Goal: Check status: Check status

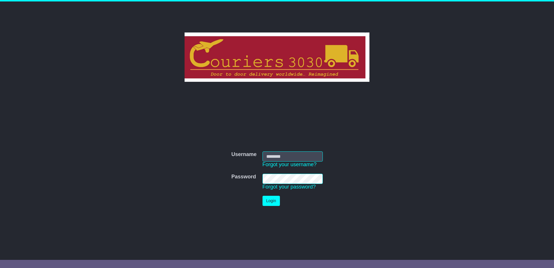
type input "********"
click at [274, 201] on button "Login" at bounding box center [270, 201] width 17 height 10
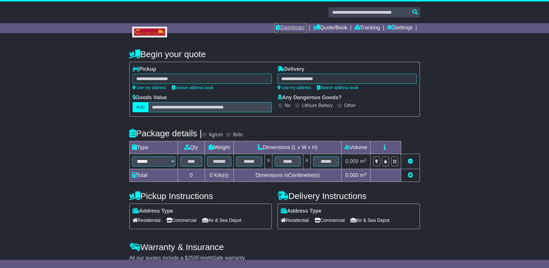
click at [298, 27] on link "Dashboard" at bounding box center [290, 28] width 31 height 10
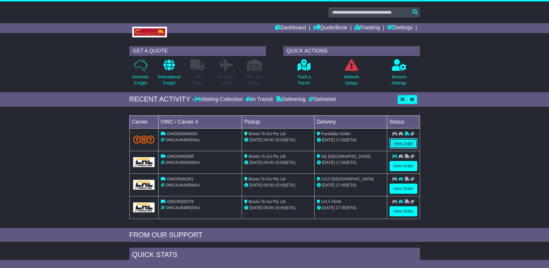
click at [401, 143] on link "View Order" at bounding box center [404, 143] width 28 height 10
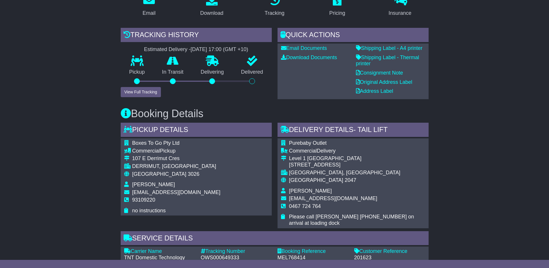
scroll to position [116, 0]
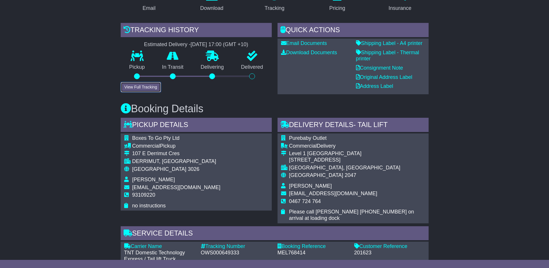
click at [142, 86] on button "View Full Tracking" at bounding box center [141, 87] width 40 height 10
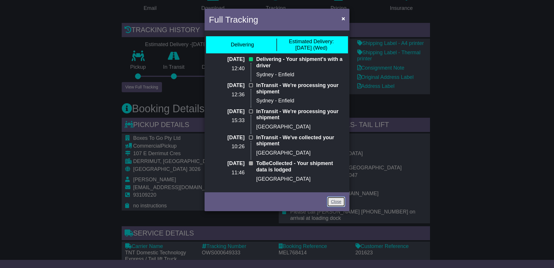
click at [338, 200] on link "Close" at bounding box center [336, 201] width 18 height 10
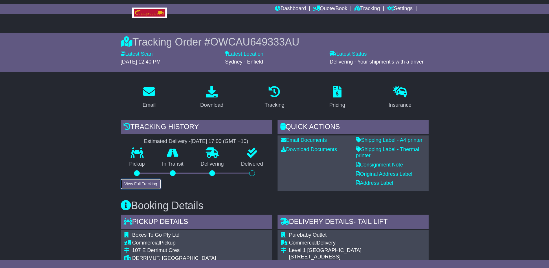
scroll to position [0, 0]
